Goal: Check status: Check status

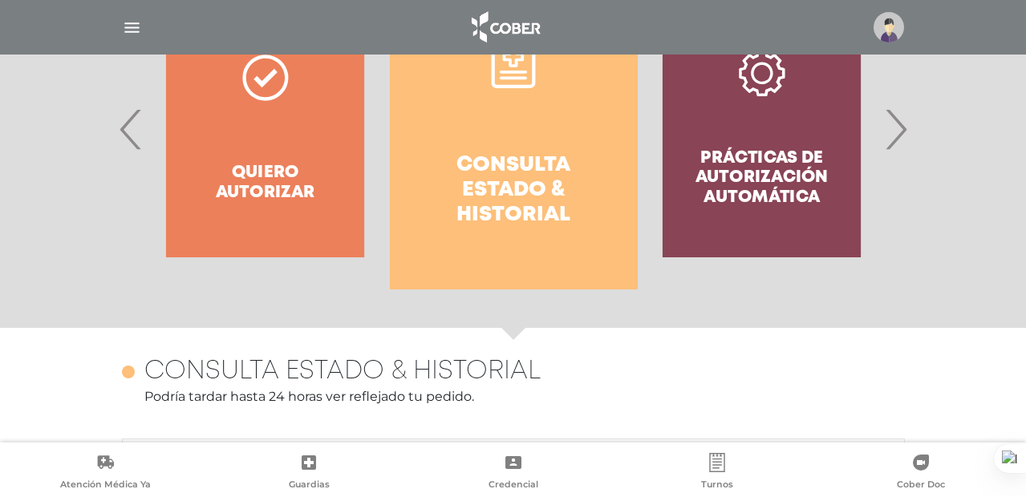
scroll to position [433, 0]
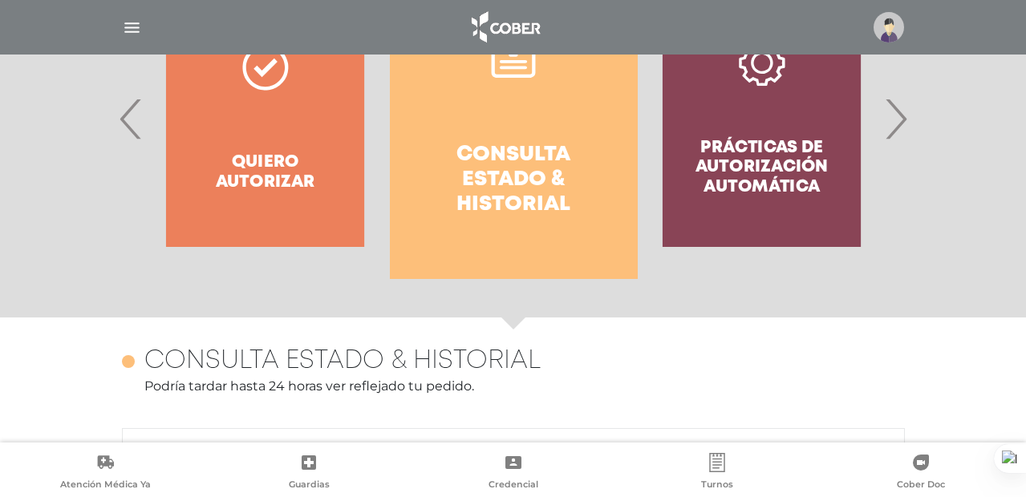
click at [504, 143] on h4 "Consulta estado & historial" at bounding box center [514, 180] width 190 height 75
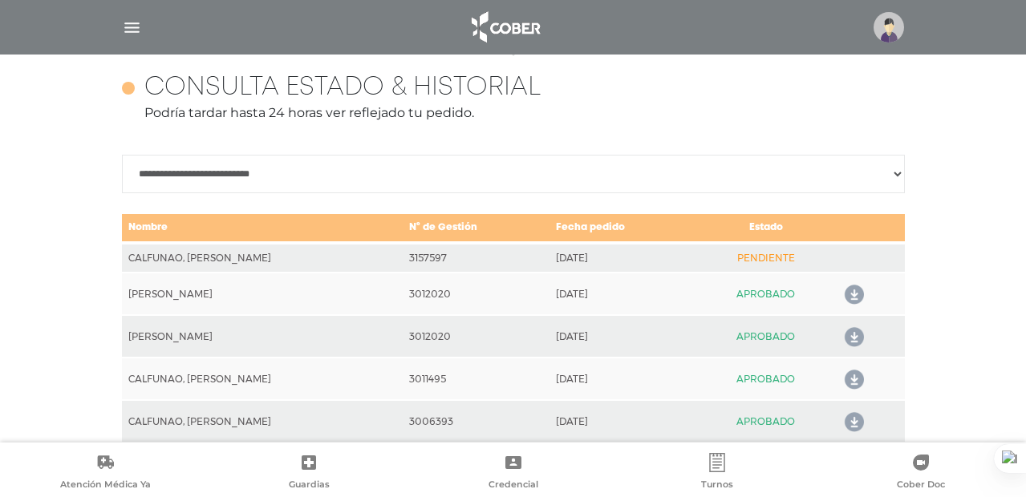
scroll to position [712, 0]
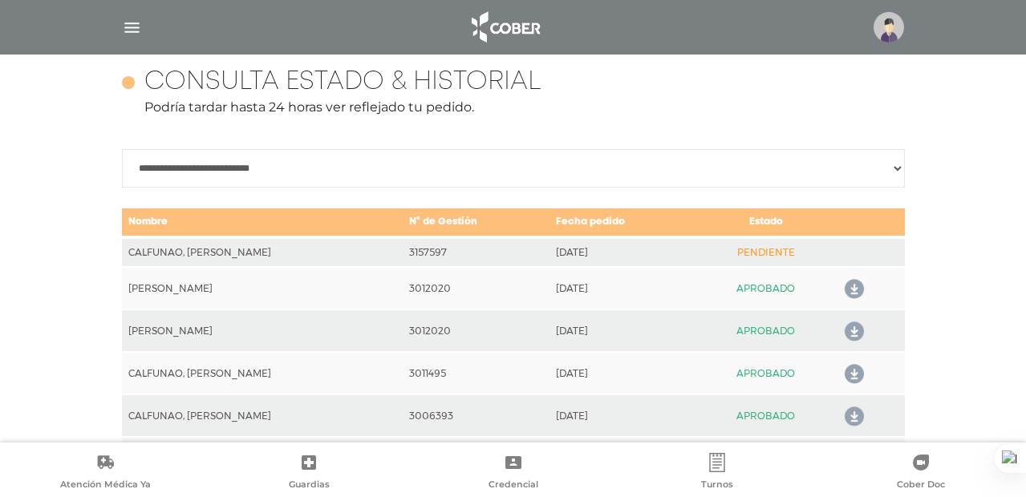
click at [126, 32] on img "button" at bounding box center [132, 28] width 20 height 20
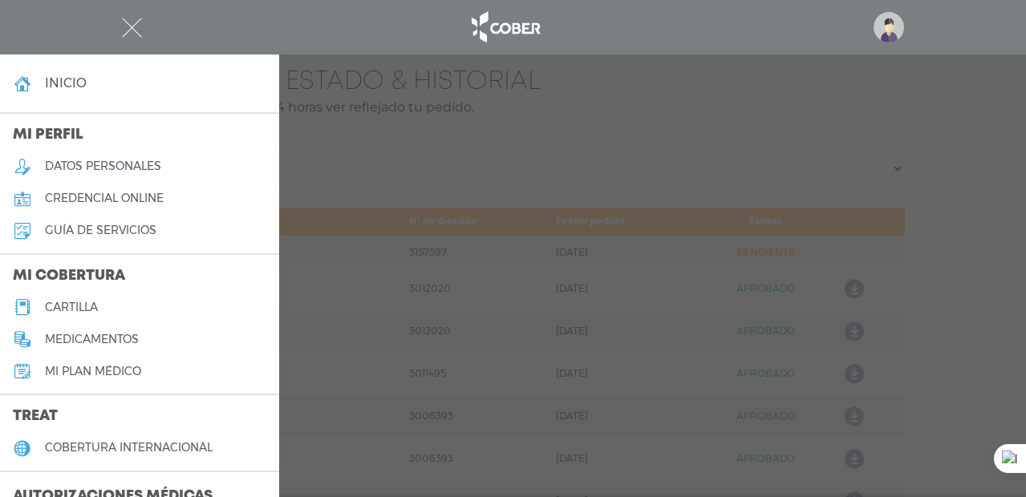
click at [542, 125] on div at bounding box center [513, 248] width 1026 height 497
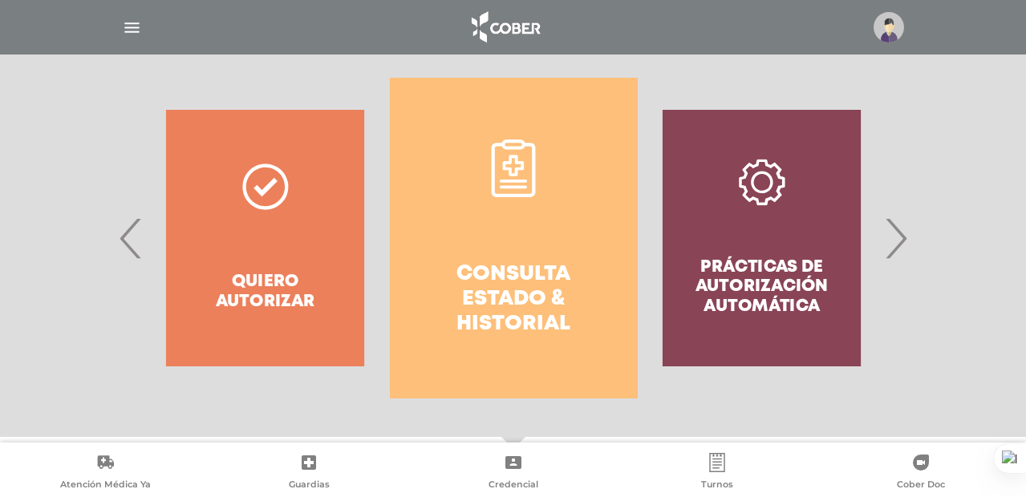
scroll to position [316, 0]
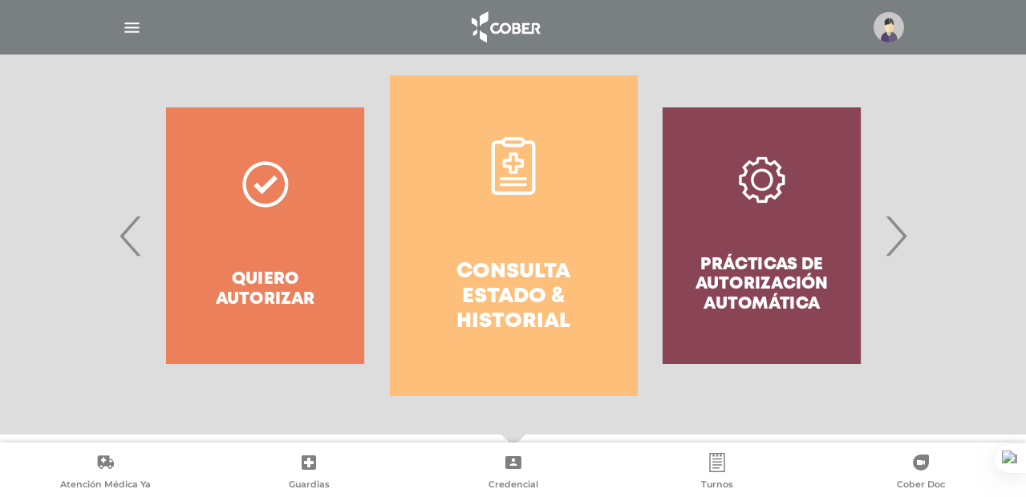
click at [522, 168] on icon at bounding box center [514, 166] width 58 height 58
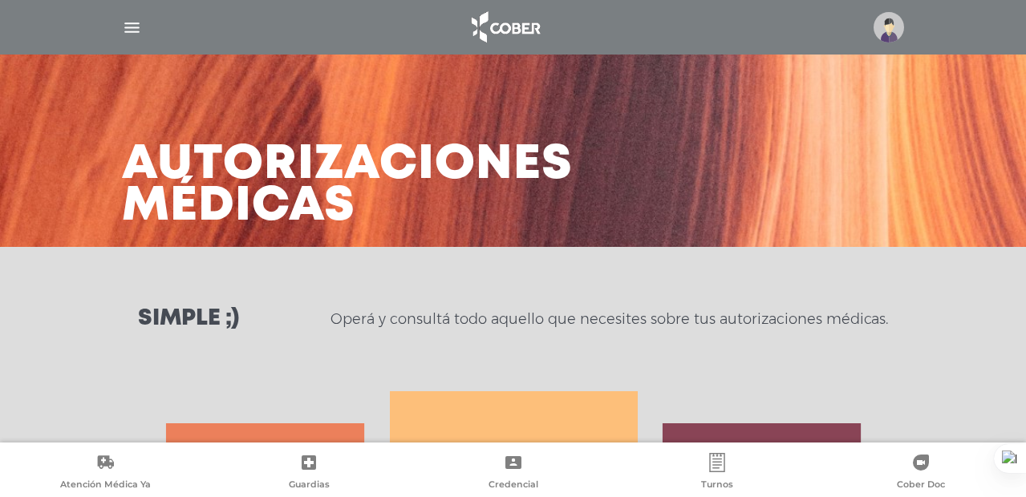
scroll to position [367, 0]
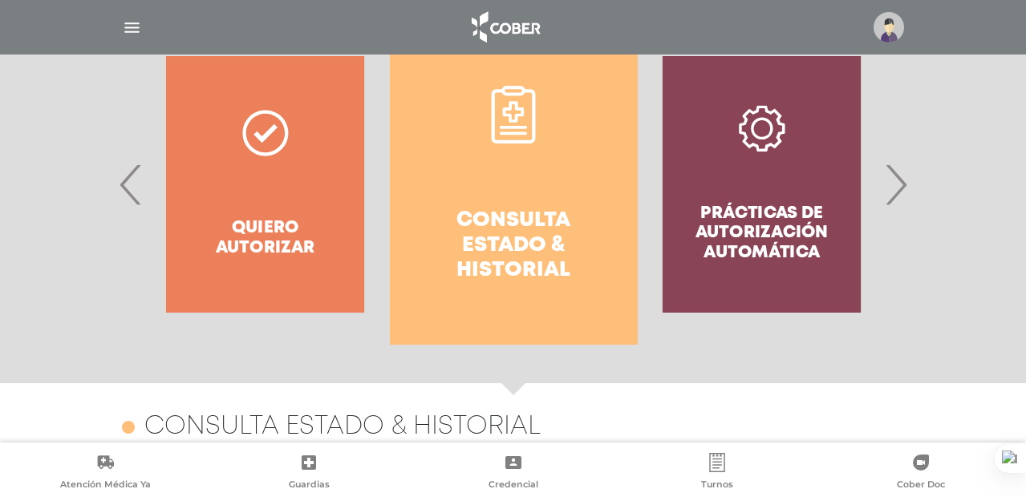
click at [497, 173] on link "Consulta estado & historial" at bounding box center [514, 184] width 248 height 321
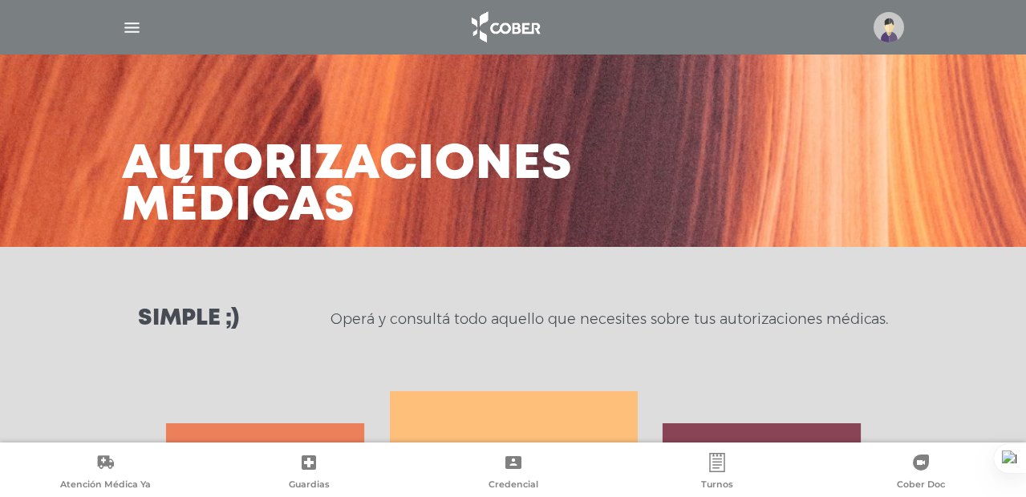
scroll to position [54, 0]
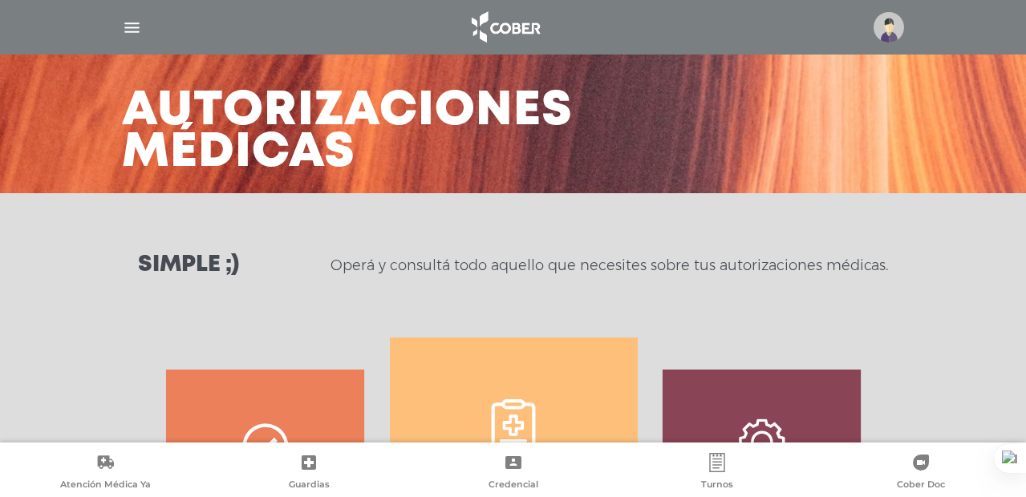
click at [554, 426] on link "Consulta estado & historial" at bounding box center [514, 498] width 248 height 321
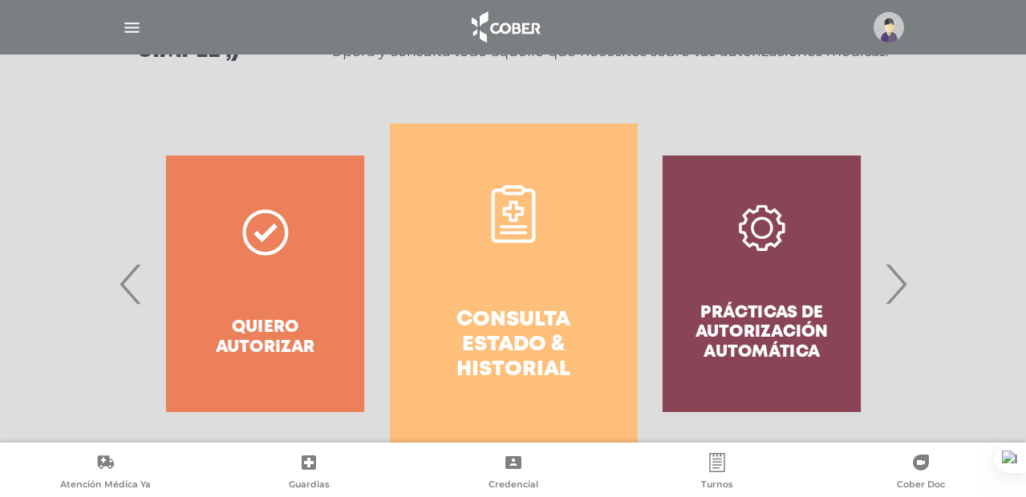
scroll to position [270, 0]
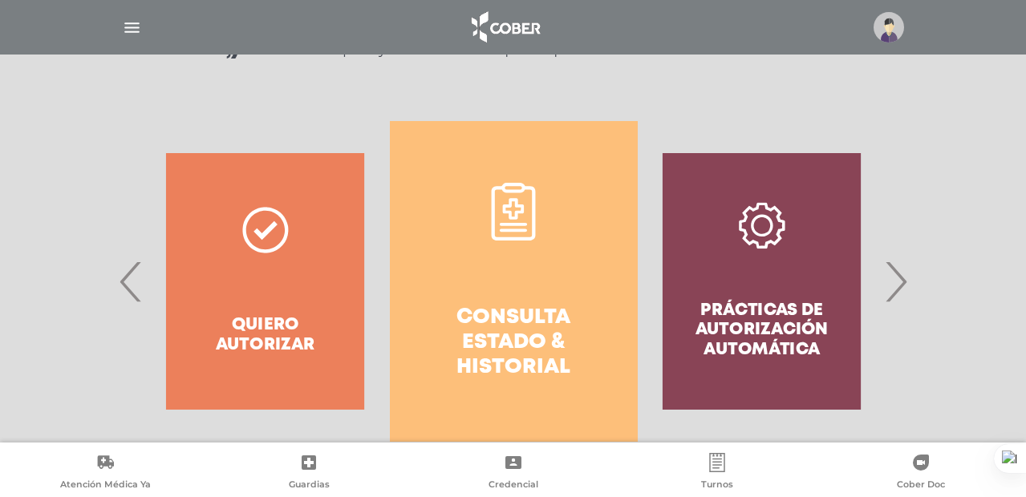
click at [900, 278] on span "›" at bounding box center [895, 281] width 31 height 87
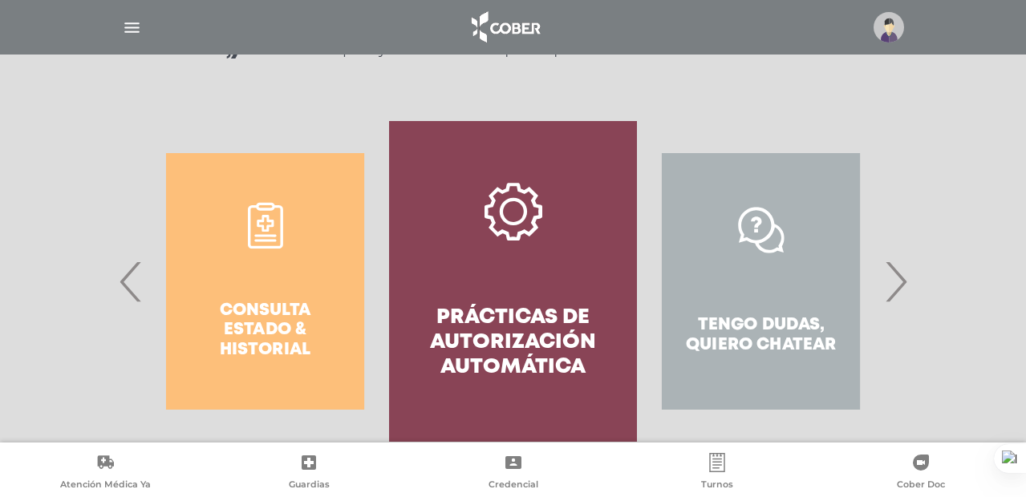
click at [128, 277] on span "‹" at bounding box center [131, 281] width 31 height 87
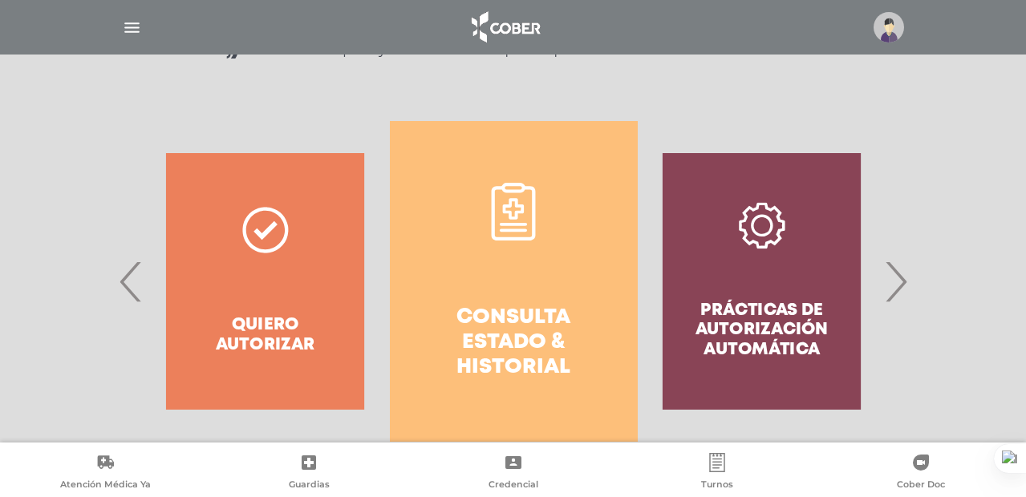
click at [128, 277] on span "‹" at bounding box center [131, 281] width 31 height 87
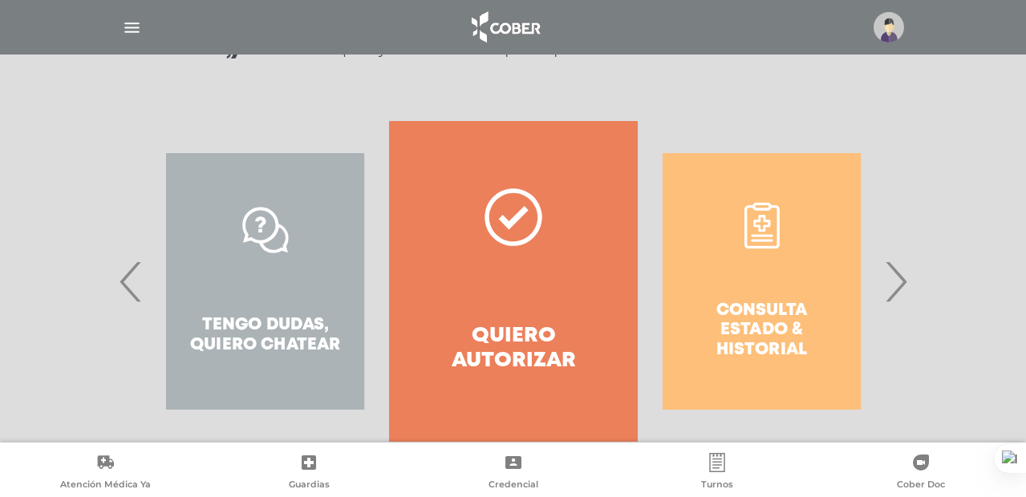
click at [498, 206] on icon at bounding box center [514, 218] width 58 height 58
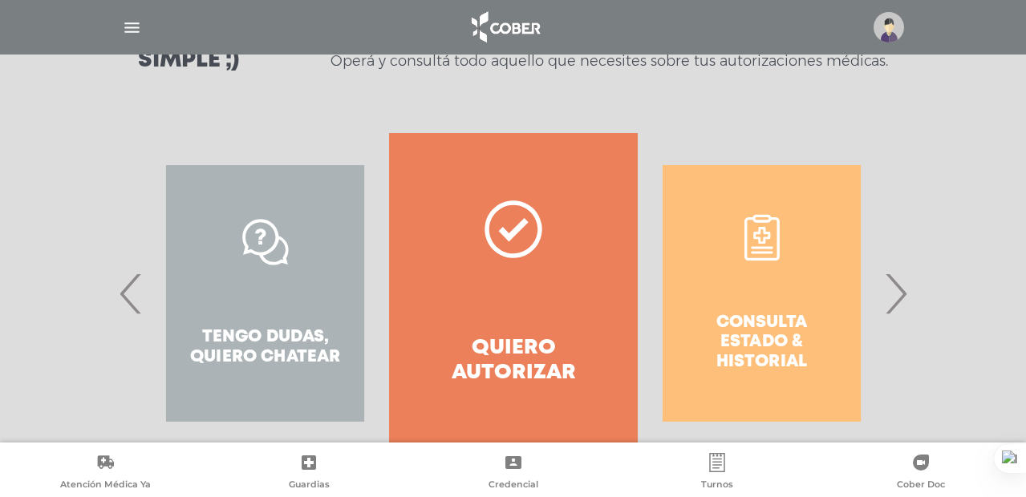
scroll to position [0, 0]
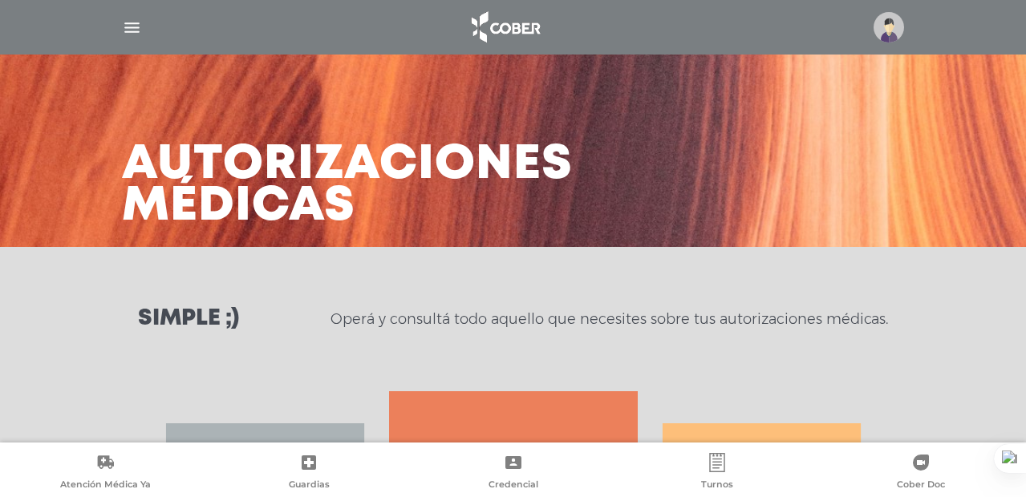
click at [145, 28] on div at bounding box center [514, 27] width 822 height 39
click at [140, 28] on img "button" at bounding box center [132, 28] width 20 height 20
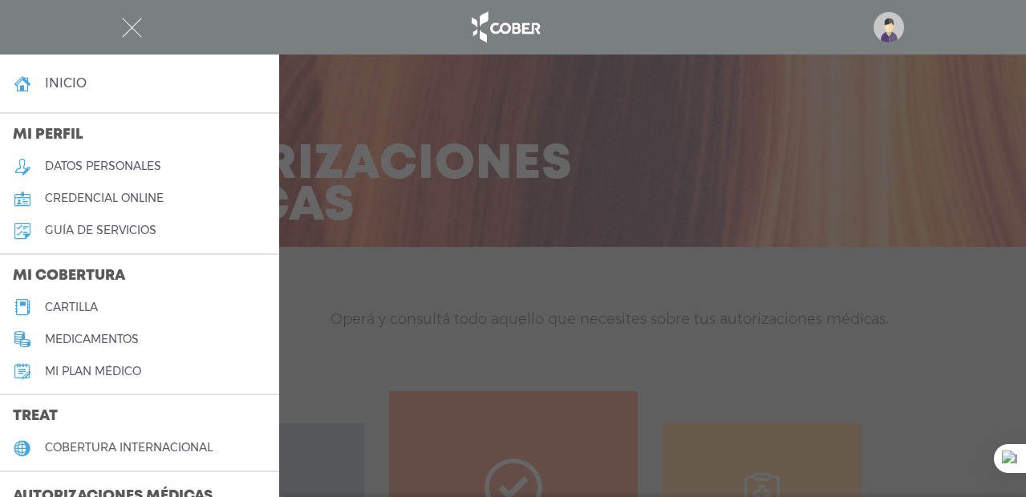
click at [141, 34] on img "button" at bounding box center [132, 28] width 20 height 20
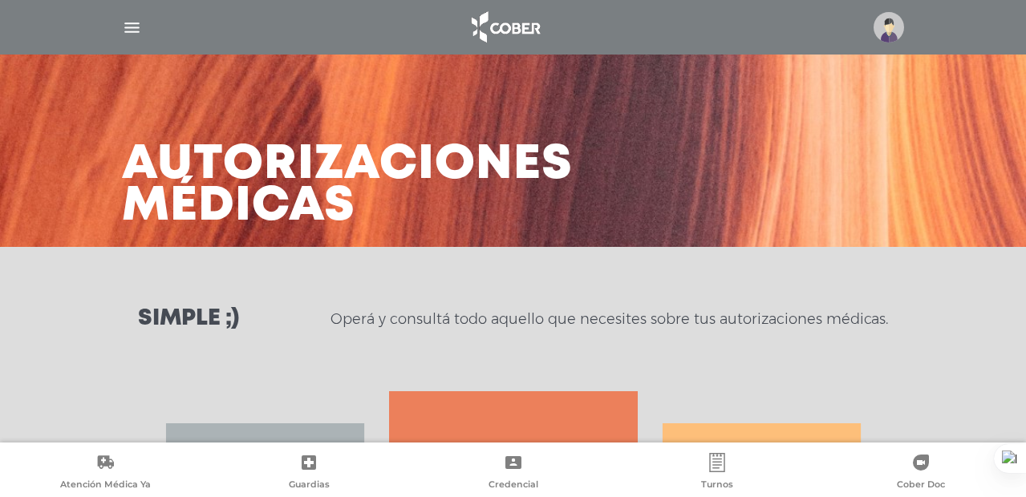
click at [890, 38] on img at bounding box center [889, 27] width 30 height 30
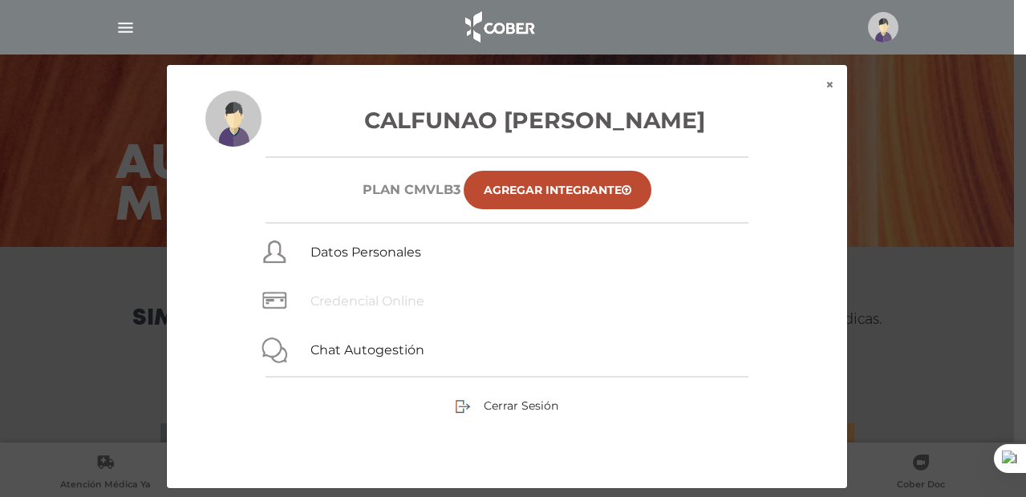
click at [397, 308] on link "Credencial Online" at bounding box center [367, 301] width 114 height 15
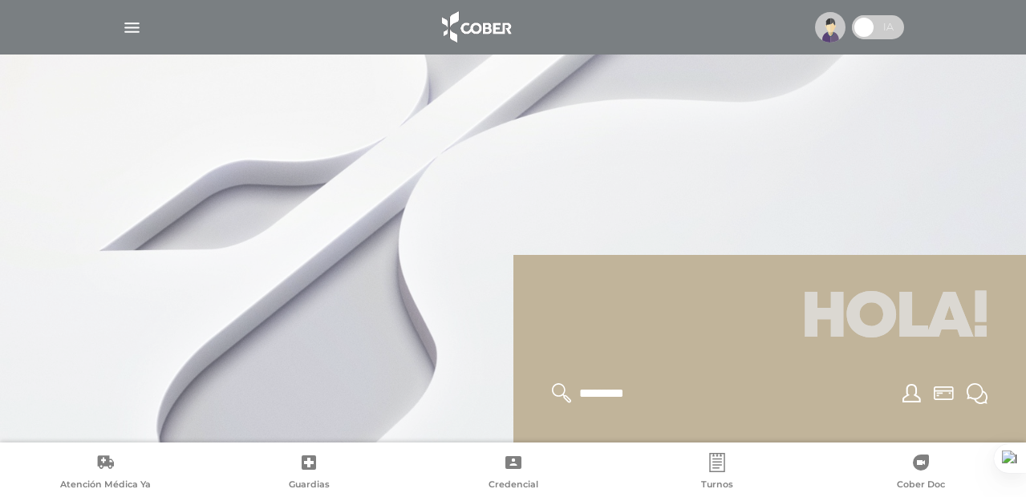
scroll to position [193, 0]
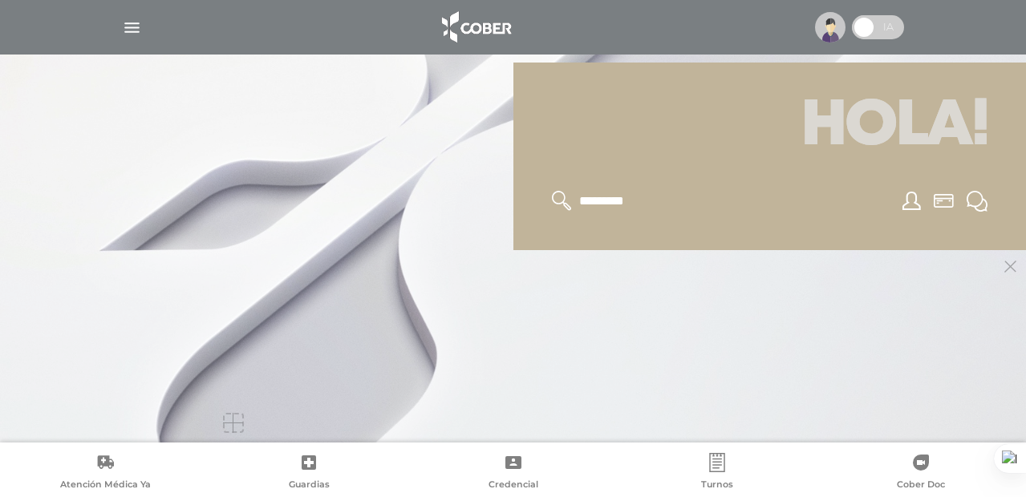
click at [1014, 266] on icon at bounding box center [1010, 267] width 12 height 12
click at [1004, 262] on icon at bounding box center [1010, 266] width 31 height 32
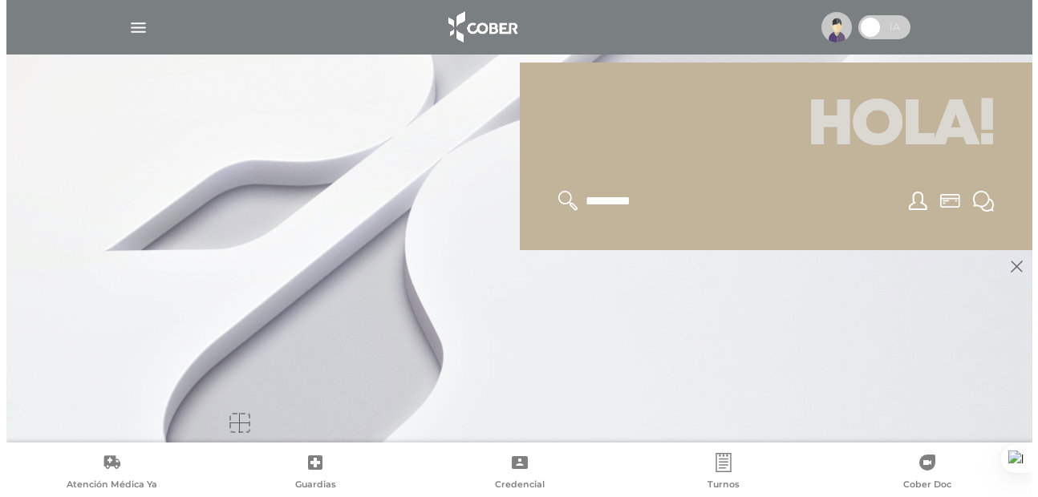
scroll to position [0, 0]
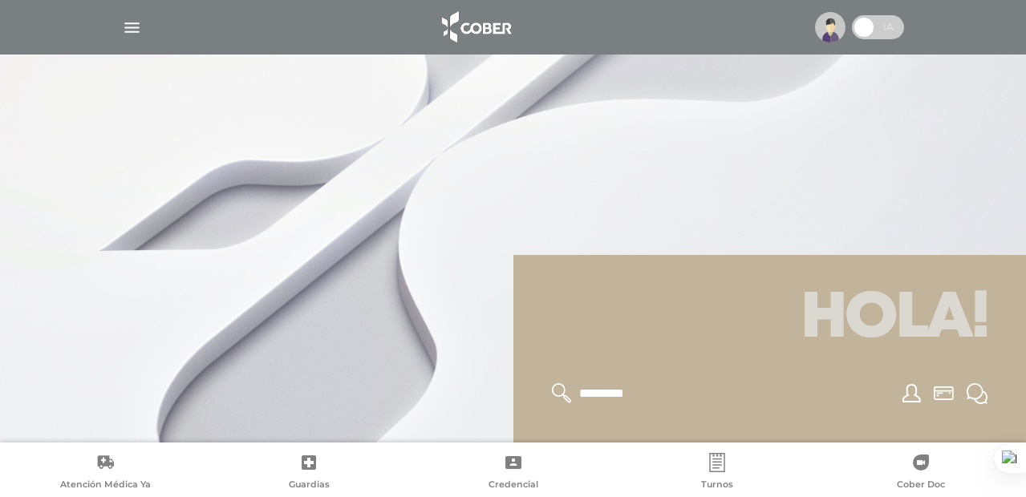
click at [140, 37] on img "button" at bounding box center [132, 28] width 20 height 20
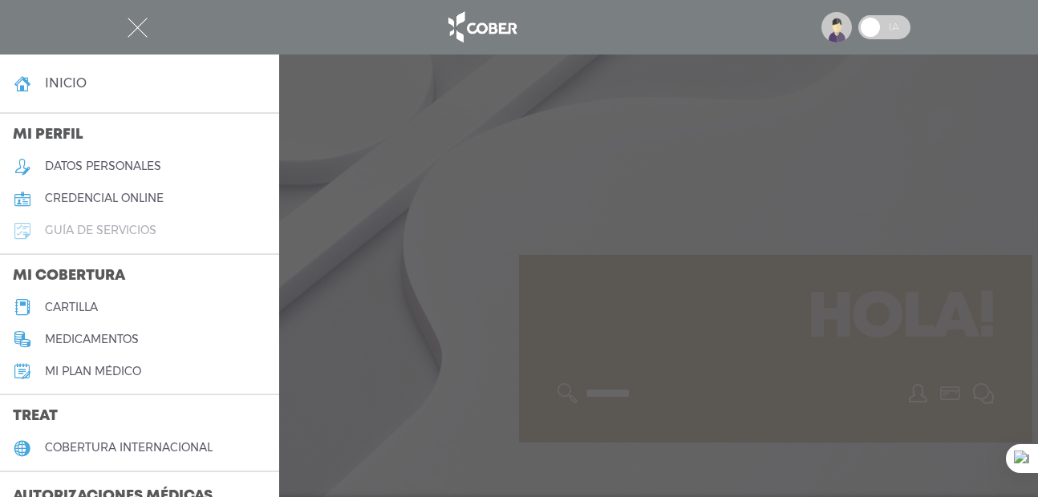
click at [96, 233] on h5 "guía de servicios" at bounding box center [101, 231] width 112 height 14
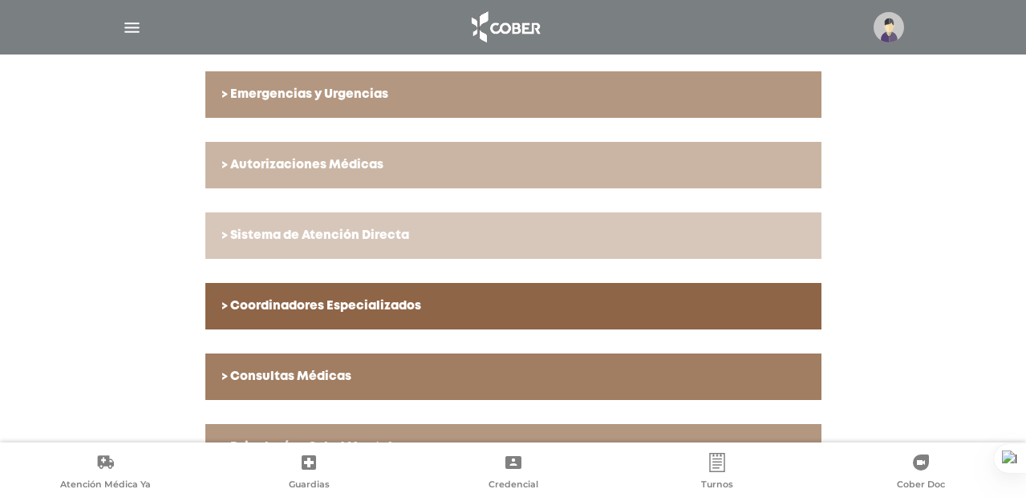
scroll to position [493, 0]
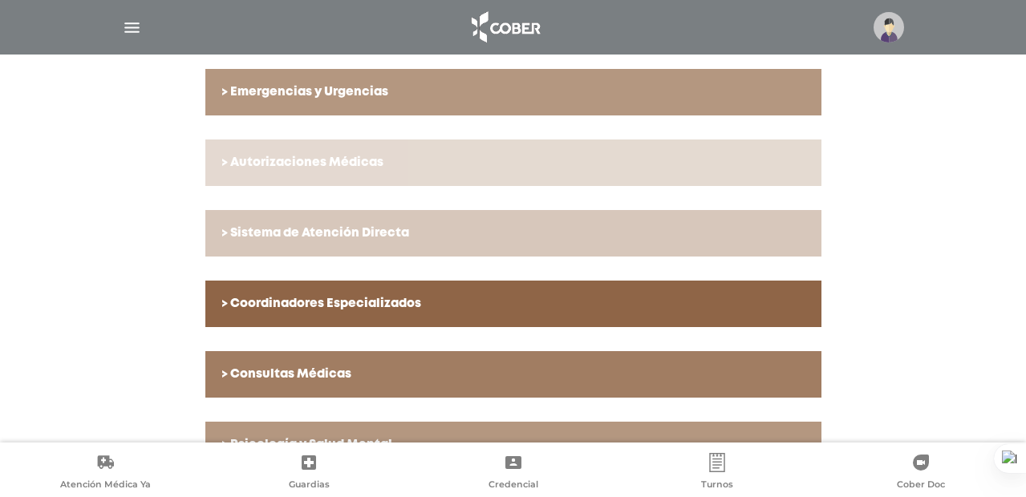
click at [352, 157] on h6 "> Autorizaciones Médicas" at bounding box center [513, 163] width 584 height 14
